Goal: Information Seeking & Learning: Compare options

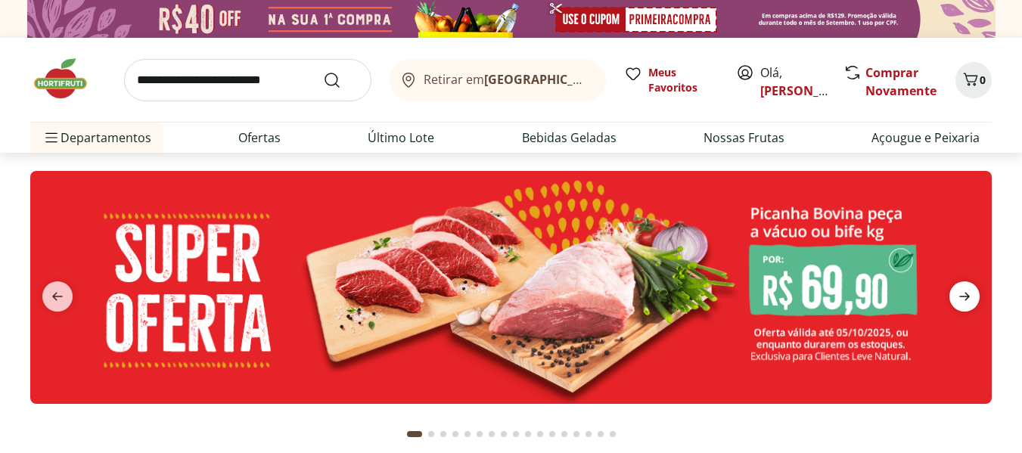
click at [963, 287] on span "next" at bounding box center [964, 296] width 30 height 30
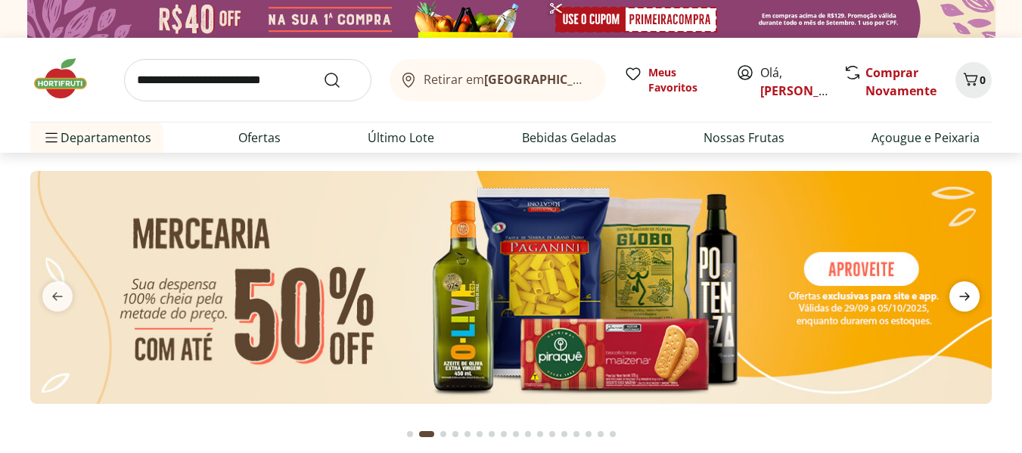
click at [964, 287] on span "next" at bounding box center [964, 296] width 30 height 30
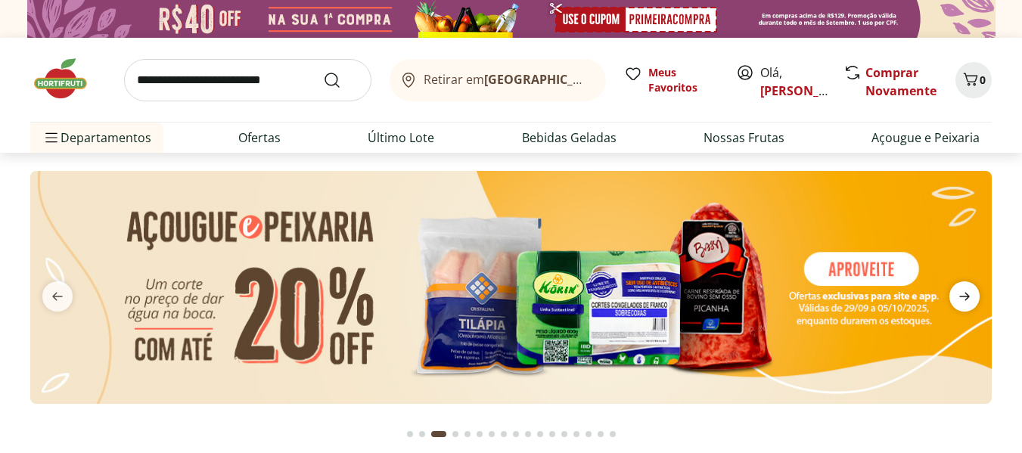
click at [964, 287] on icon "next" at bounding box center [964, 296] width 18 height 18
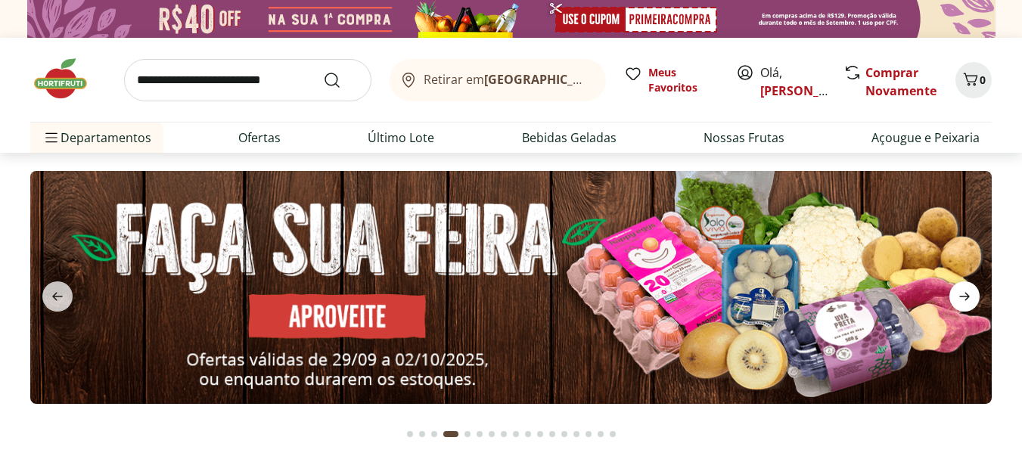
click at [964, 287] on icon "next" at bounding box center [964, 296] width 18 height 18
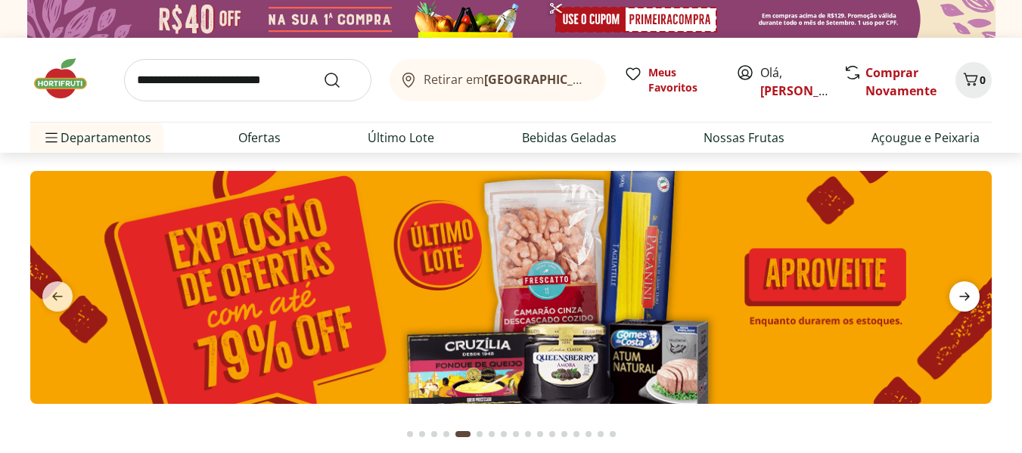
click at [964, 287] on icon "next" at bounding box center [964, 296] width 18 height 18
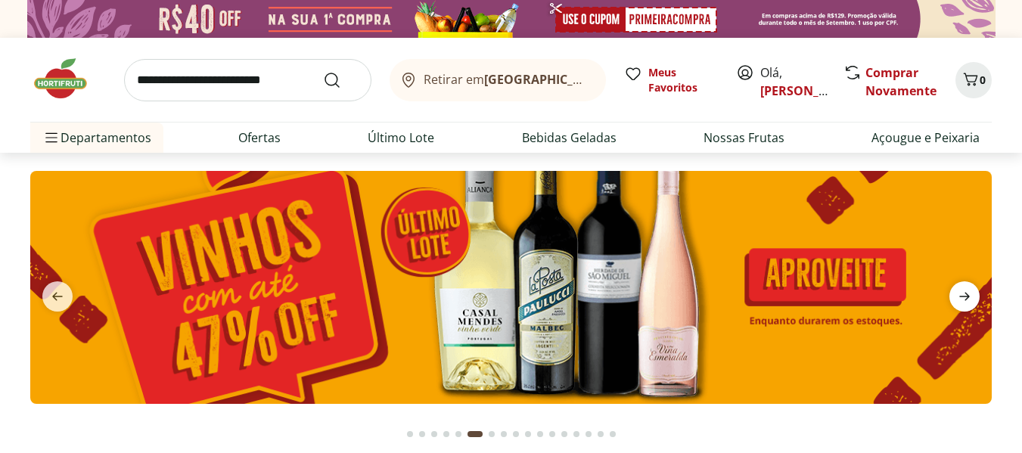
click at [964, 287] on icon "next" at bounding box center [964, 296] width 18 height 18
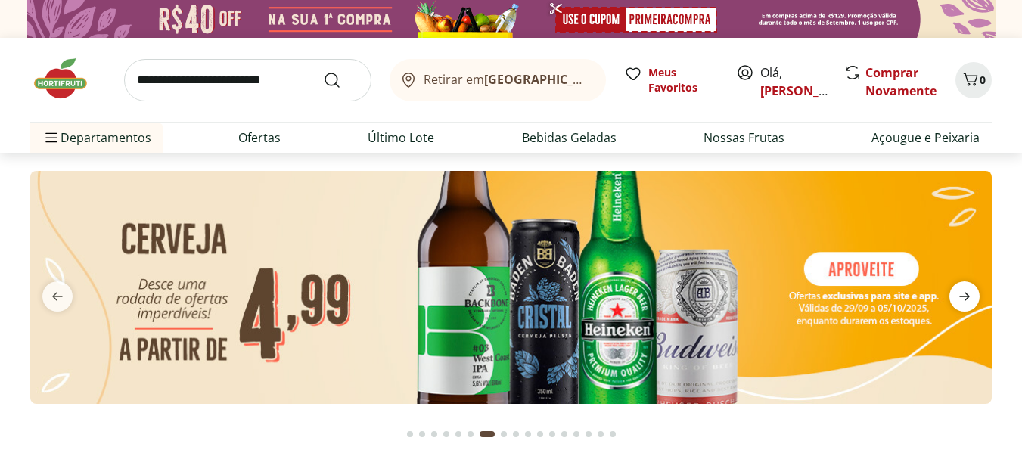
click at [964, 287] on icon "next" at bounding box center [964, 296] width 18 height 18
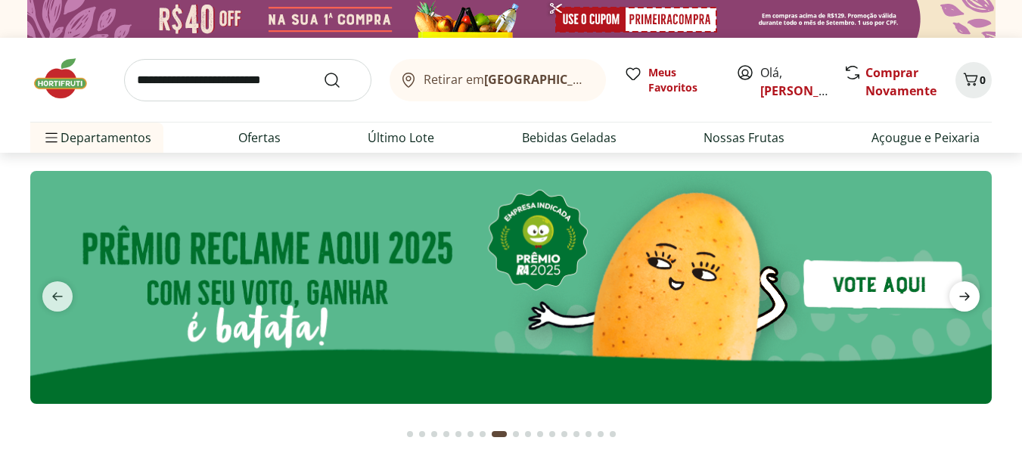
click at [964, 287] on icon "next" at bounding box center [964, 296] width 18 height 18
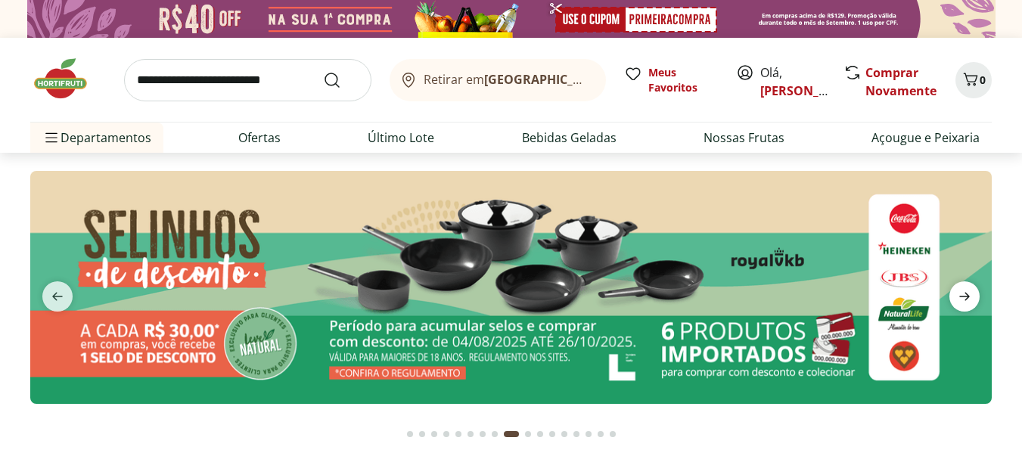
click at [964, 287] on icon "next" at bounding box center [964, 296] width 18 height 18
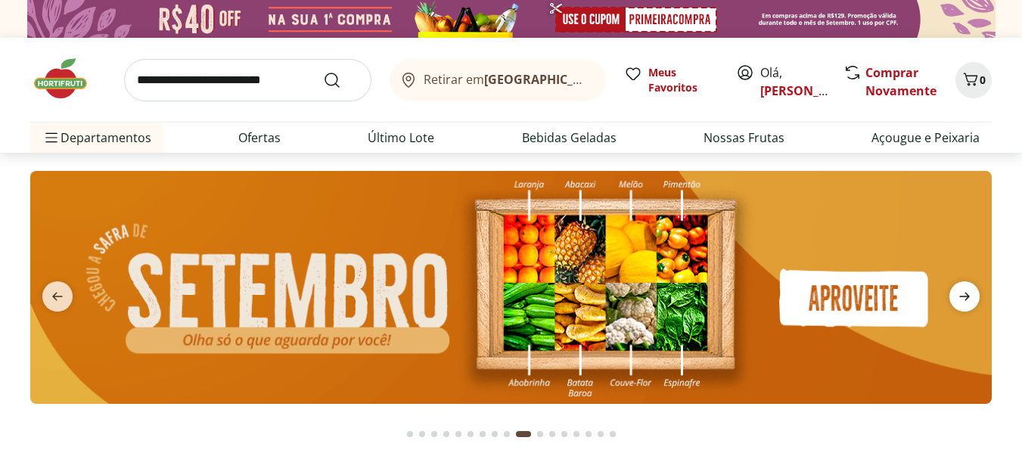
click at [964, 287] on icon "next" at bounding box center [964, 296] width 18 height 18
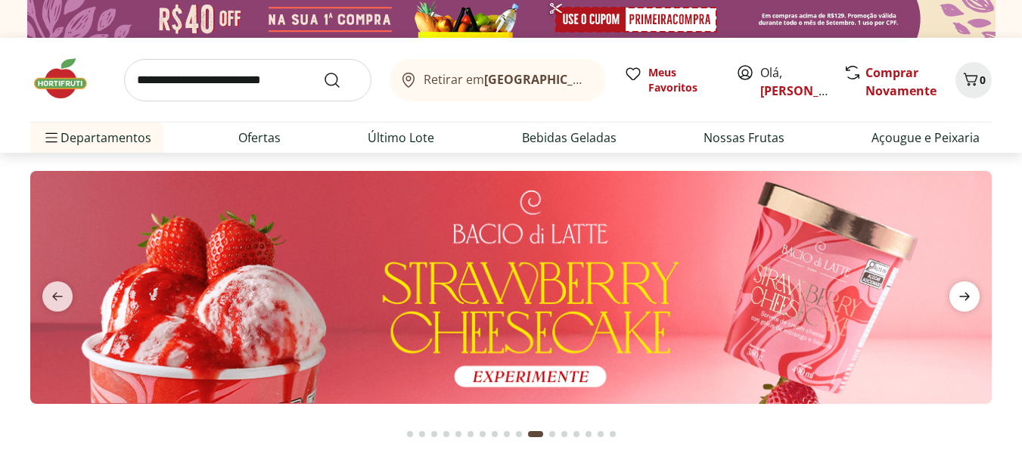
click at [964, 287] on icon "next" at bounding box center [964, 296] width 18 height 18
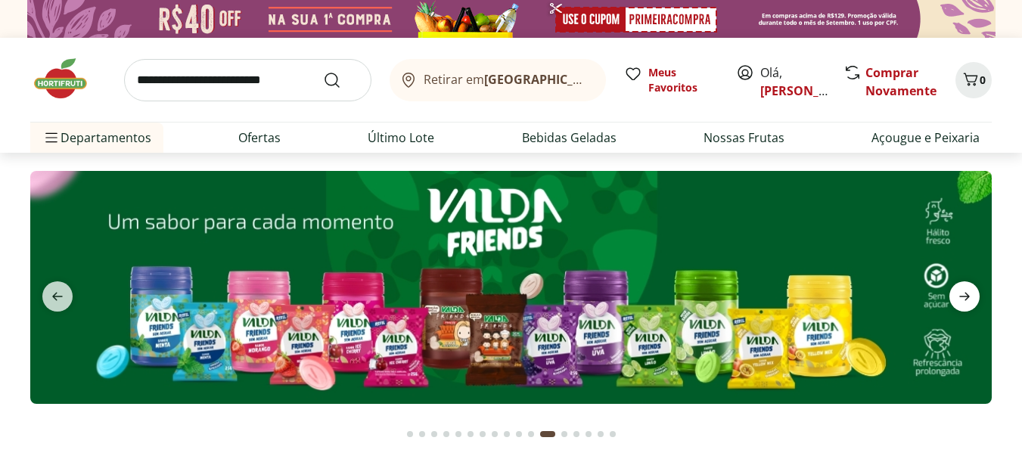
click at [964, 287] on icon "next" at bounding box center [964, 296] width 18 height 18
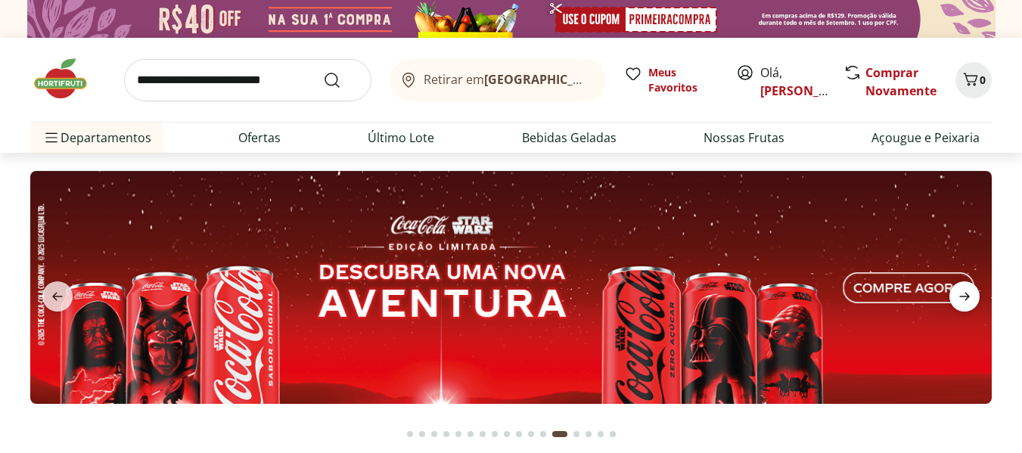
click at [964, 287] on icon "next" at bounding box center [964, 296] width 18 height 18
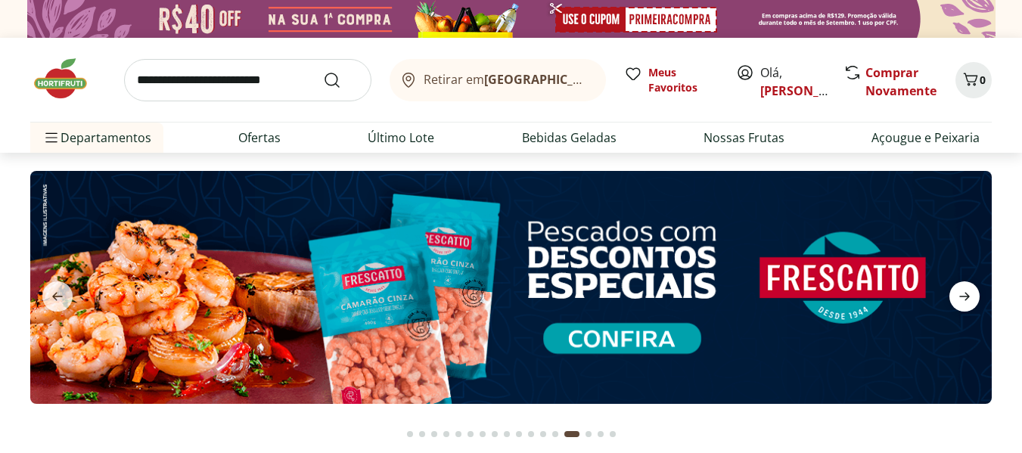
click at [964, 287] on icon "next" at bounding box center [964, 296] width 18 height 18
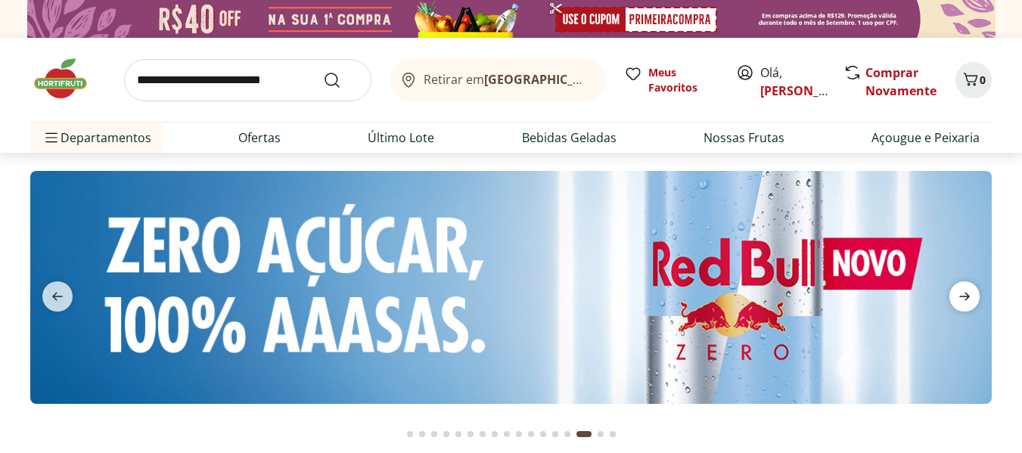
click at [964, 287] on icon "next" at bounding box center [964, 296] width 18 height 18
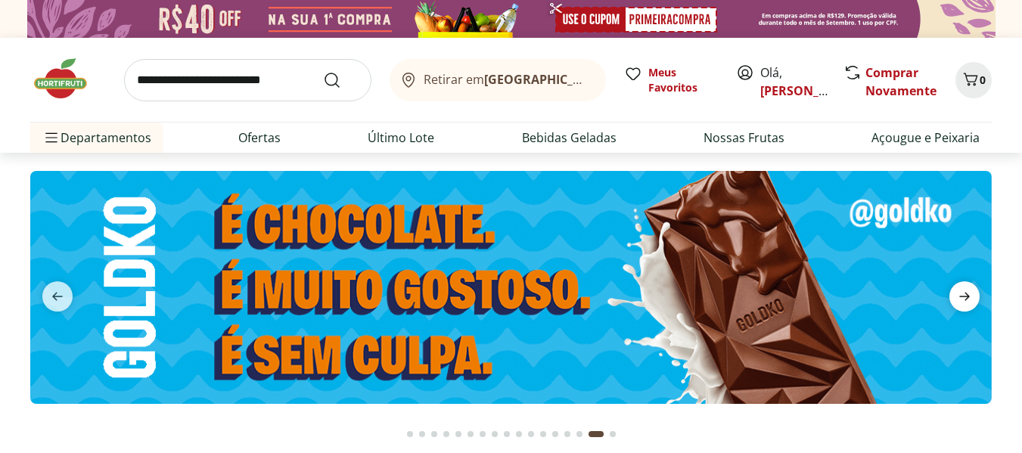
click at [964, 287] on icon "next" at bounding box center [964, 296] width 18 height 18
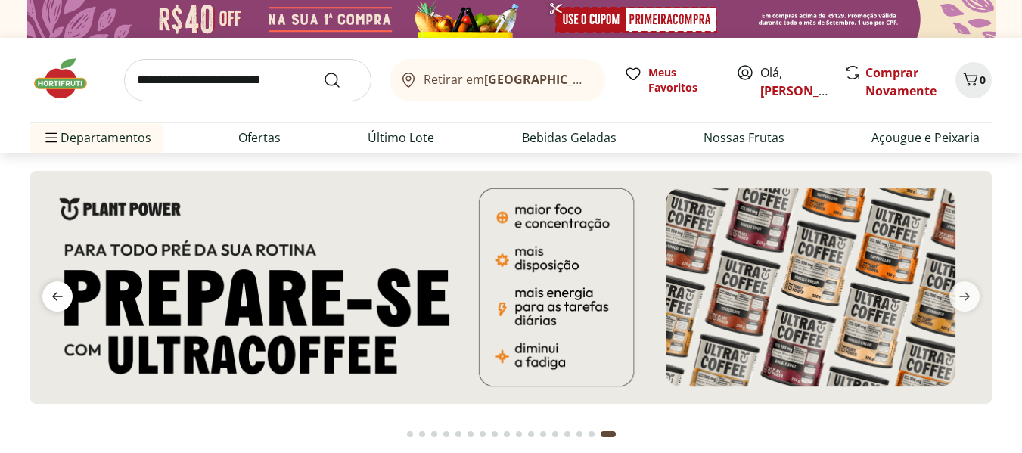
click at [57, 295] on icon "previous" at bounding box center [57, 296] width 18 height 18
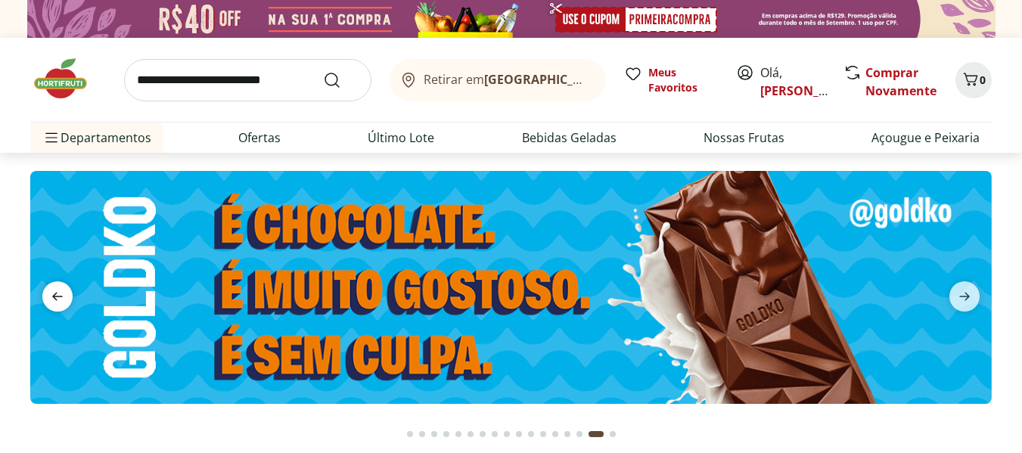
click at [57, 295] on icon "previous" at bounding box center [57, 296] width 18 height 18
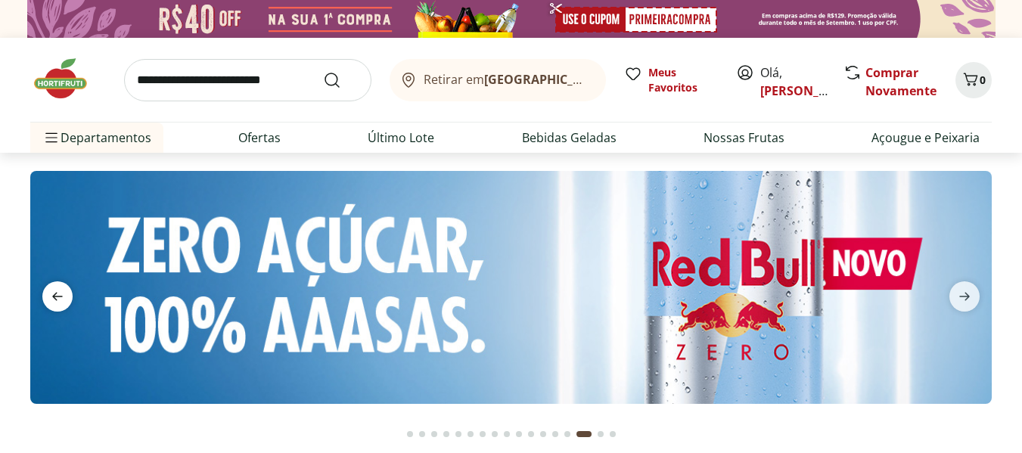
click at [57, 295] on icon "previous" at bounding box center [57, 296] width 18 height 18
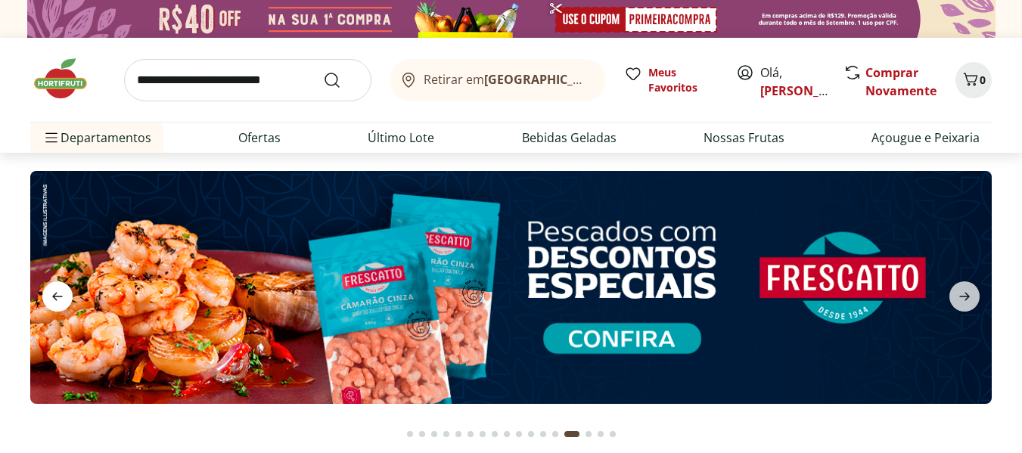
click at [57, 295] on icon "previous" at bounding box center [57, 296] width 18 height 18
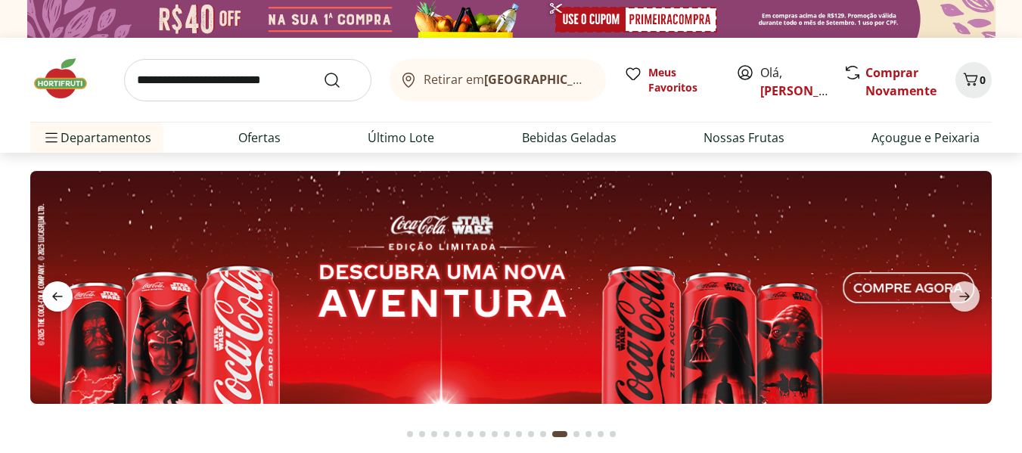
click at [57, 295] on icon "previous" at bounding box center [57, 296] width 18 height 18
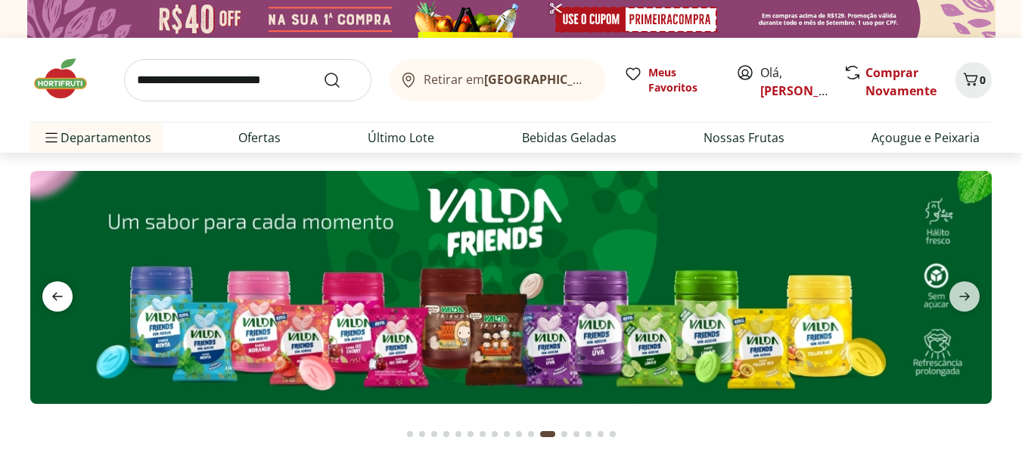
click at [57, 295] on icon "previous" at bounding box center [57, 296] width 18 height 18
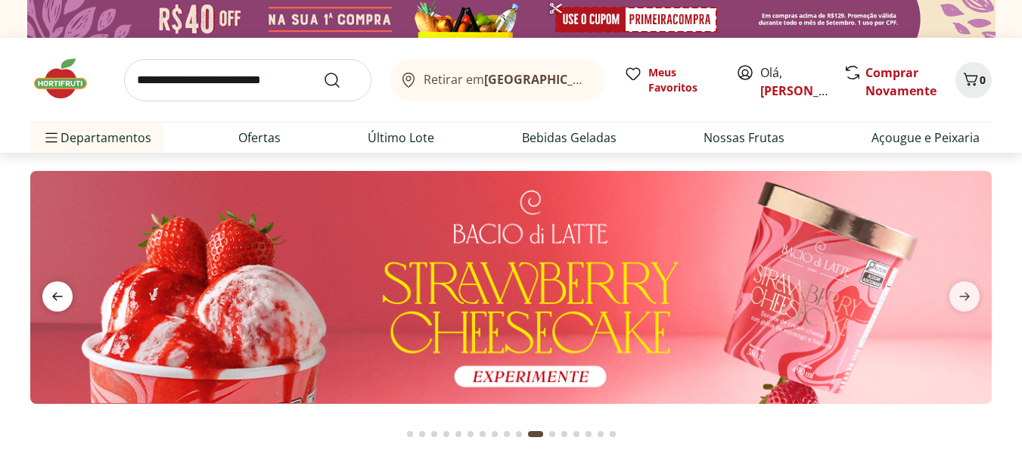
click at [57, 295] on icon "previous" at bounding box center [57, 296] width 18 height 18
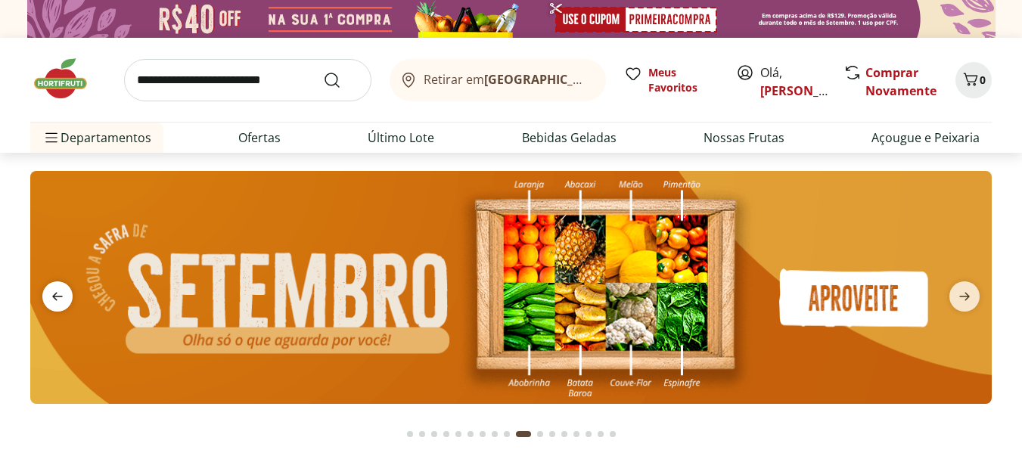
click at [57, 295] on icon "previous" at bounding box center [57, 296] width 18 height 18
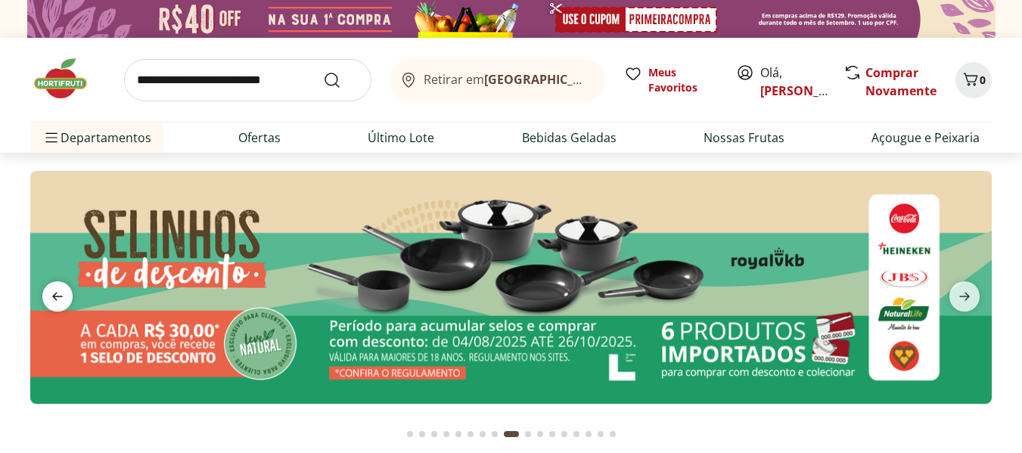
click at [57, 295] on icon "previous" at bounding box center [57, 296] width 18 height 18
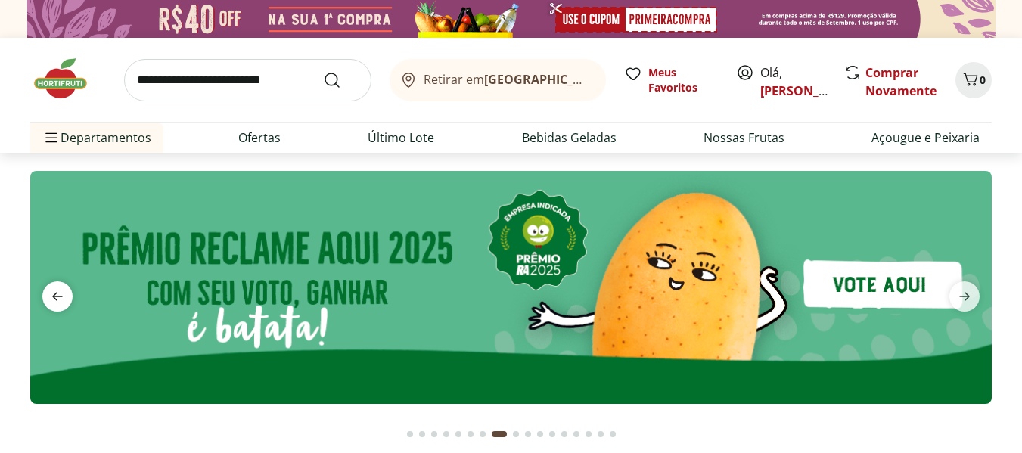
click at [57, 295] on icon "previous" at bounding box center [57, 296] width 18 height 18
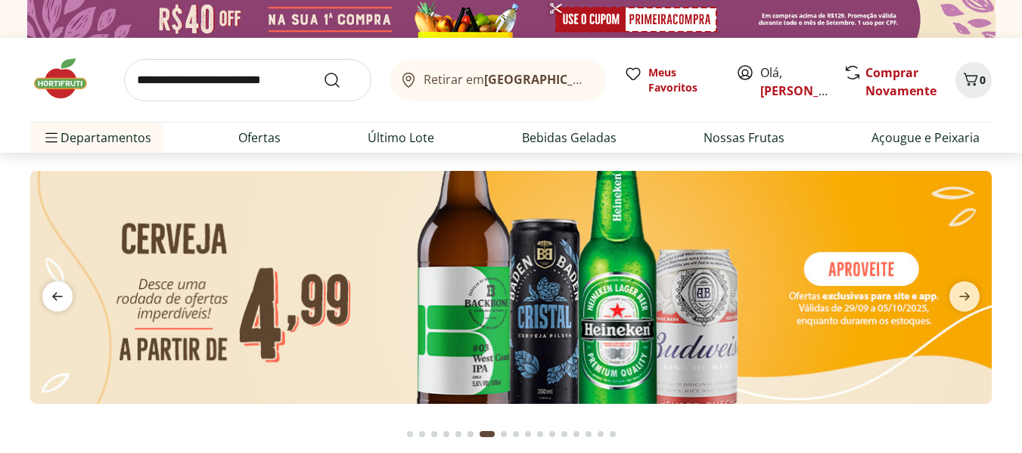
click at [57, 295] on icon "previous" at bounding box center [57, 296] width 18 height 18
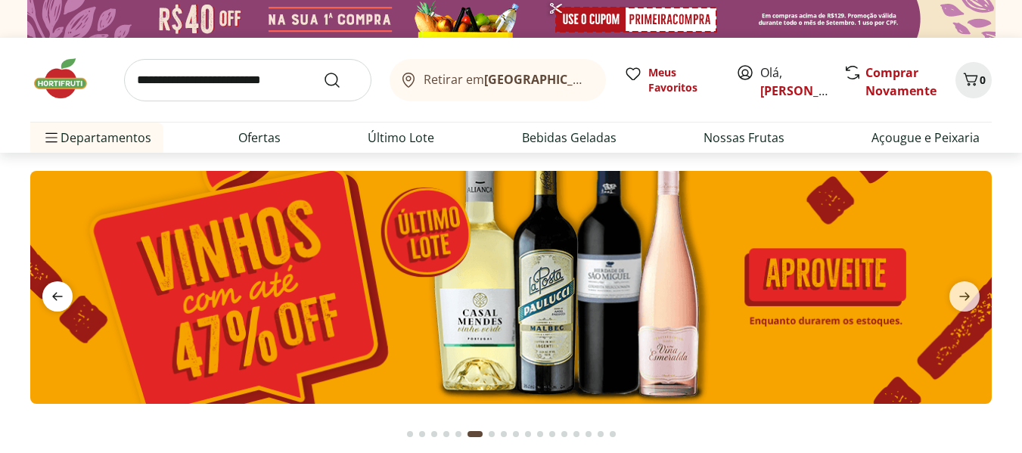
click at [57, 295] on icon "previous" at bounding box center [57, 296] width 18 height 18
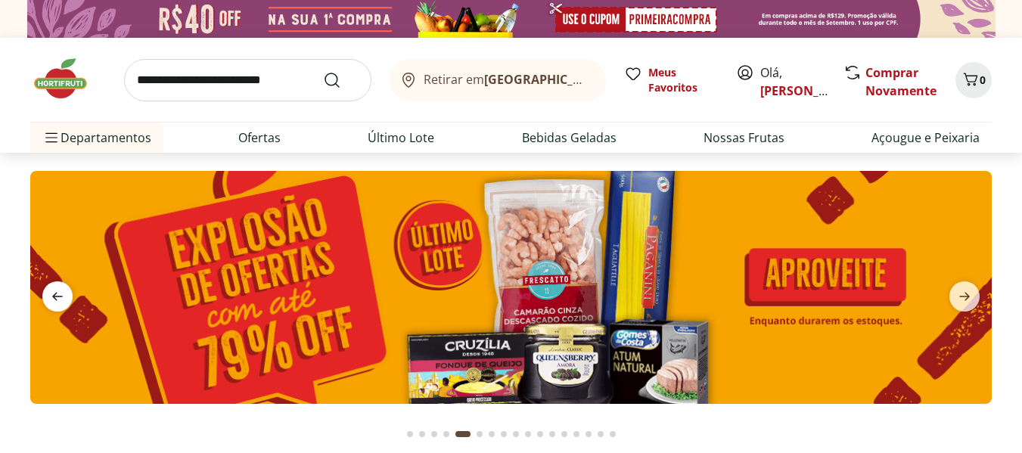
click at [57, 295] on icon "previous" at bounding box center [57, 296] width 18 height 18
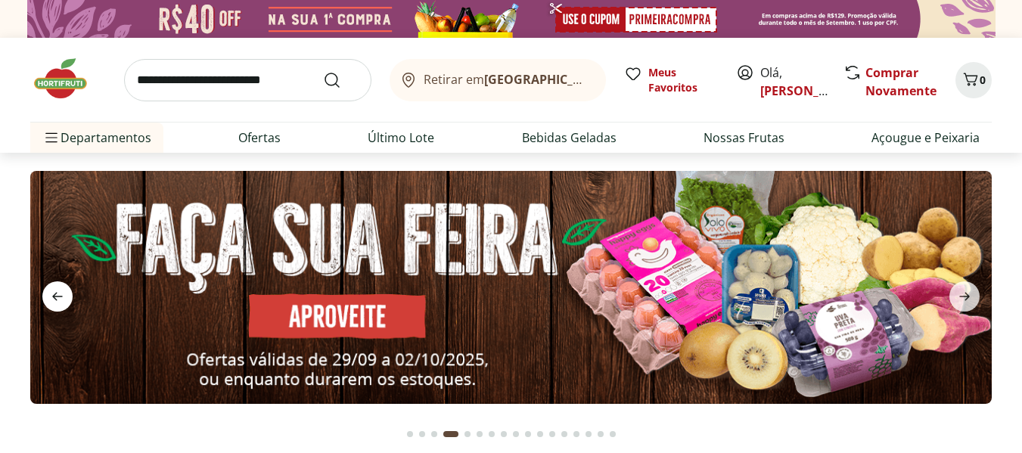
click at [57, 295] on icon "previous" at bounding box center [57, 296] width 18 height 18
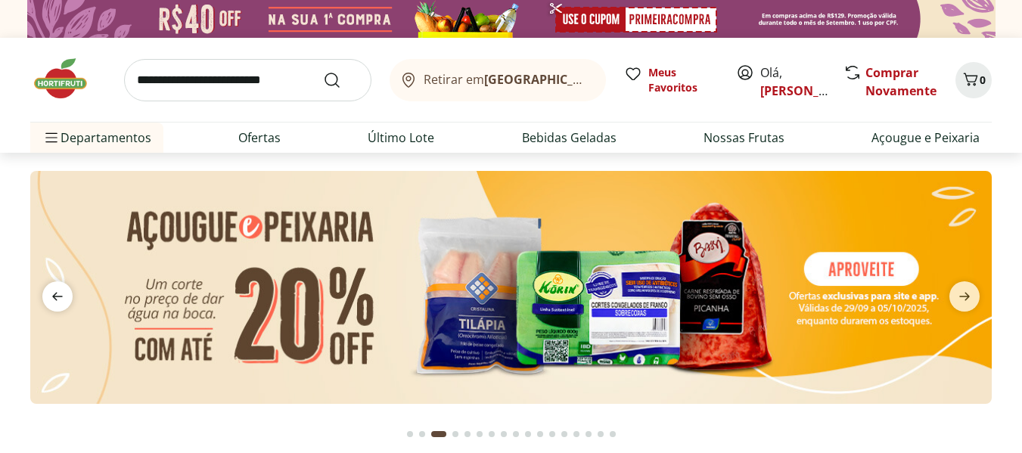
click at [57, 295] on icon "previous" at bounding box center [57, 296] width 18 height 18
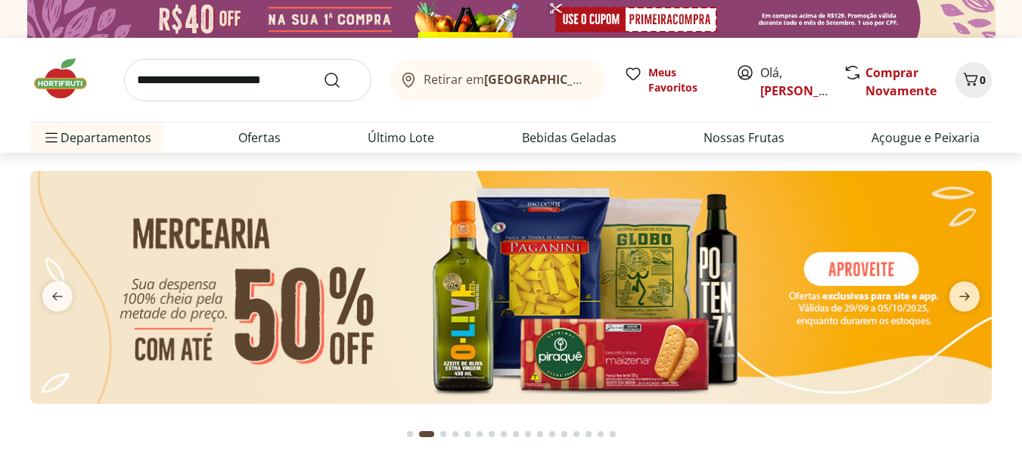
click at [424, 312] on img at bounding box center [510, 287] width 961 height 233
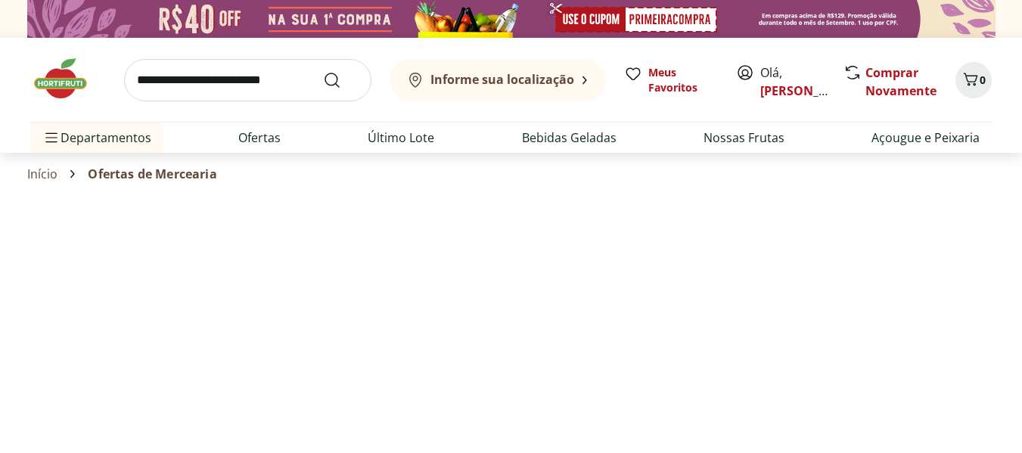
select select "**********"
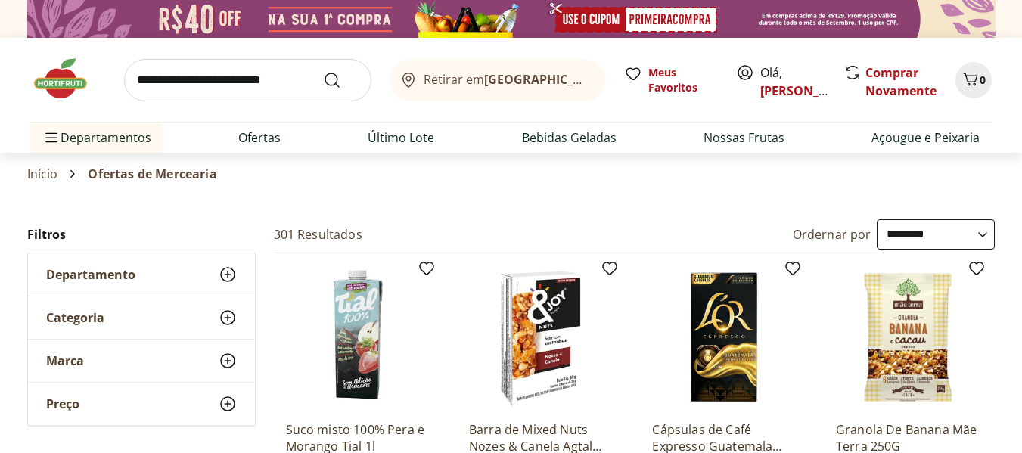
click at [156, 89] on input "search" at bounding box center [247, 80] width 247 height 42
type input "******"
click at [323, 71] on button "Submit Search" at bounding box center [341, 80] width 36 height 18
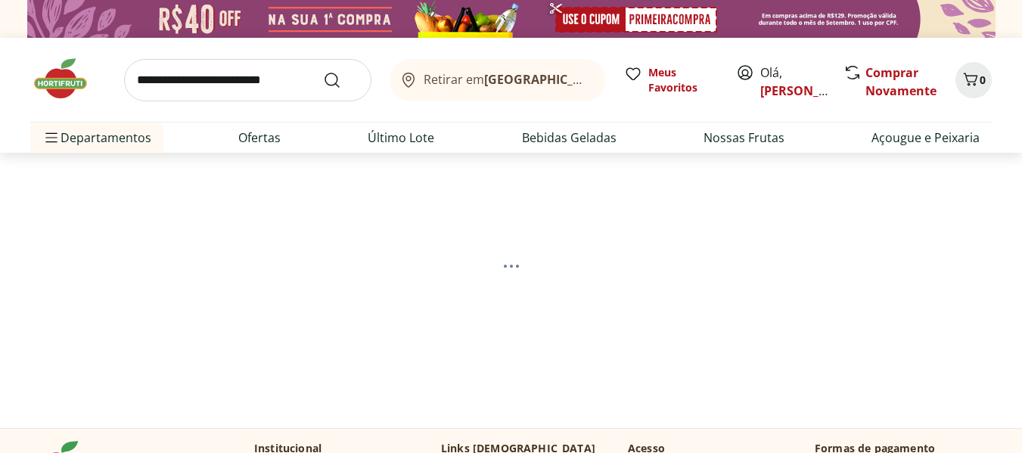
click at [99, 312] on section at bounding box center [511, 266] width 920 height 227
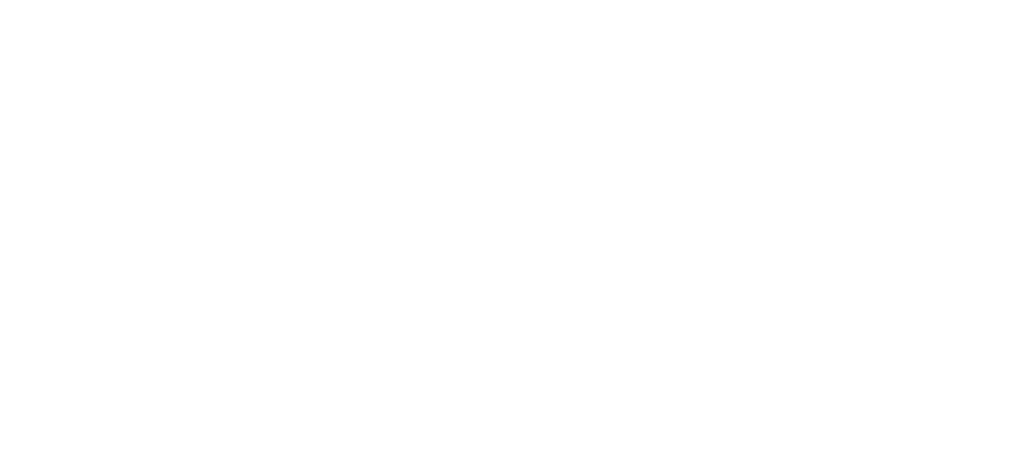
select select "**********"
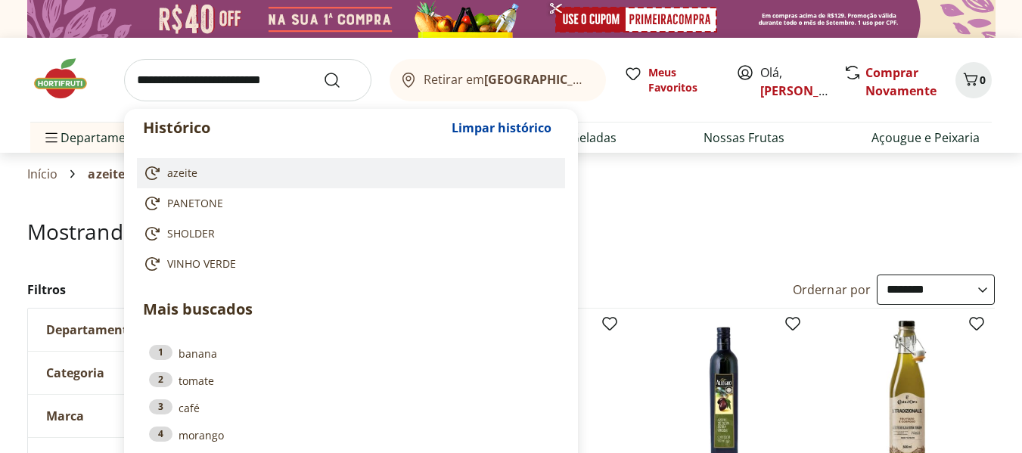
click at [179, 172] on span "azeite" at bounding box center [182, 173] width 30 height 15
type input "******"
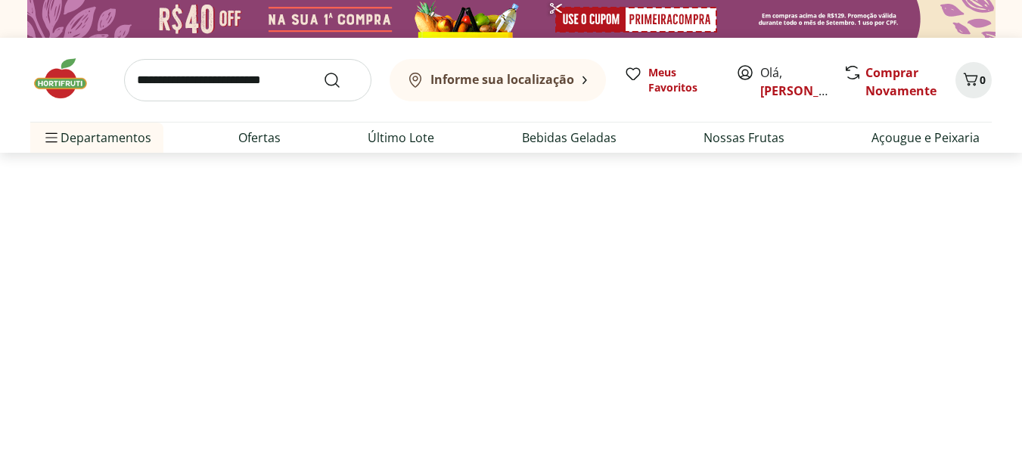
select select "**********"
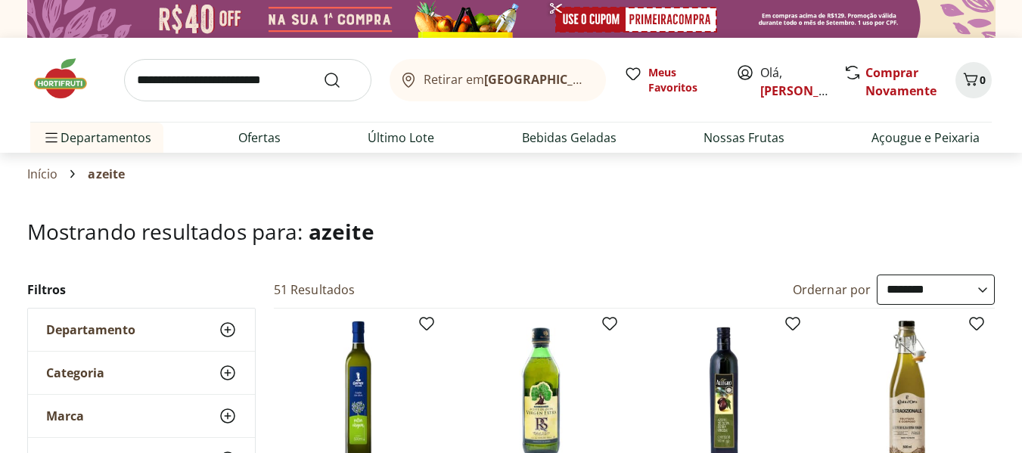
click at [884, 290] on select "**********" at bounding box center [936, 290] width 118 height 30
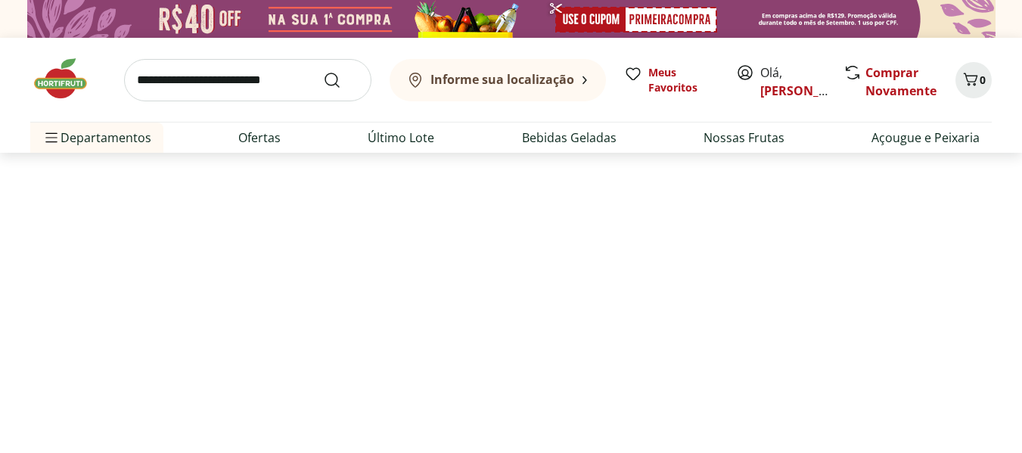
select select "*********"
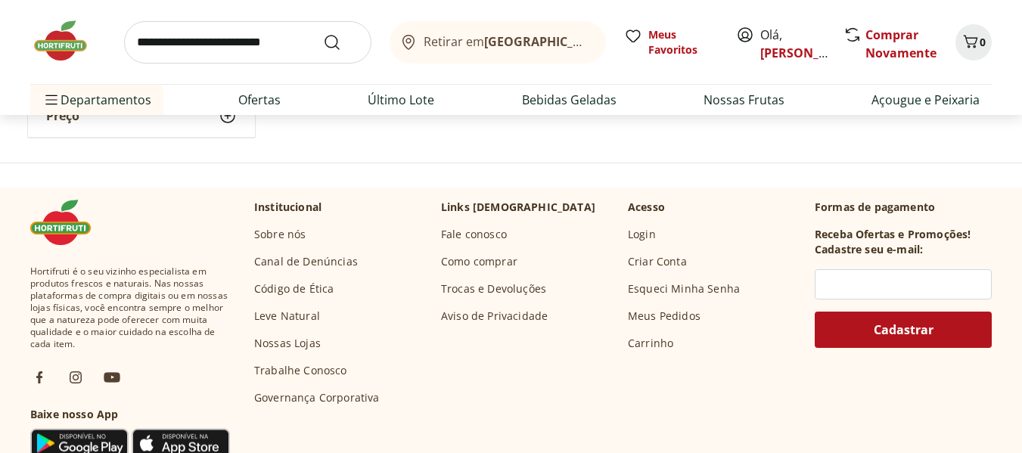
scroll to position [706, 0]
